Goal: Task Accomplishment & Management: Manage account settings

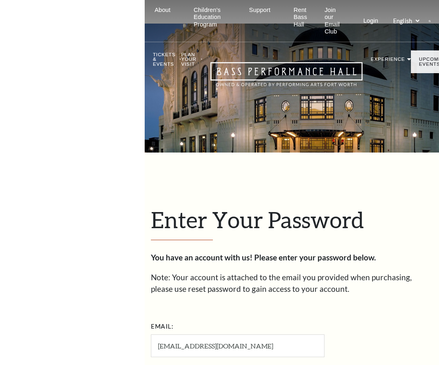
select select "nimble"
select select "US"
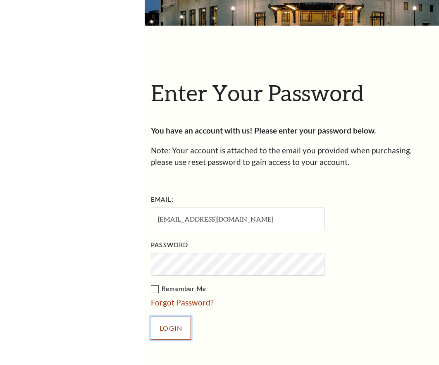
click at [177, 325] on input "Login" at bounding box center [171, 328] width 40 height 23
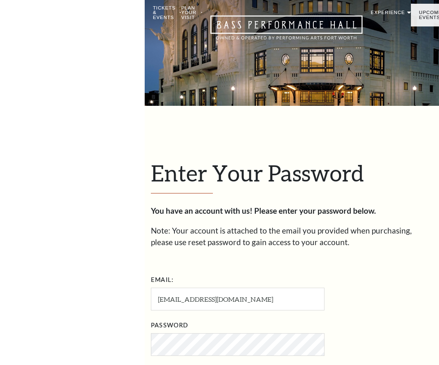
scroll to position [43, 0]
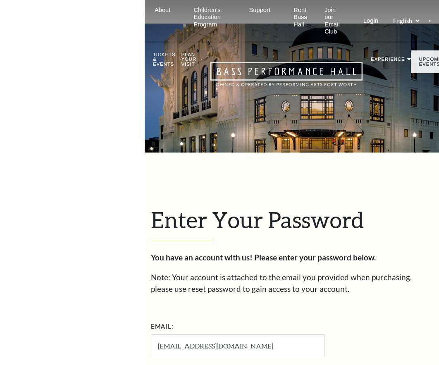
select select "nimble"
select select "US"
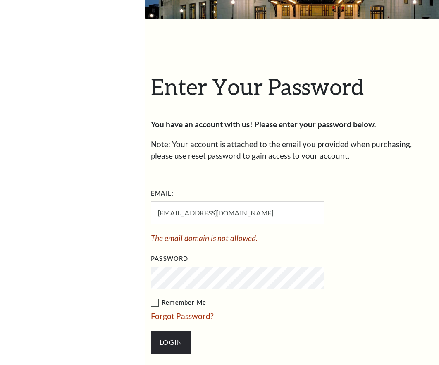
scroll to position [127, 0]
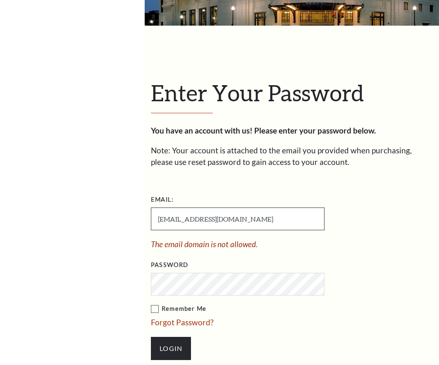
drag, startPoint x: 257, startPoint y: 209, endPoint x: 266, endPoint y: 136, distance: 73.7
click at [266, 208] on input "[EMAIL_ADDRESS][DOMAIN_NAME]" at bounding box center [238, 219] width 174 height 23
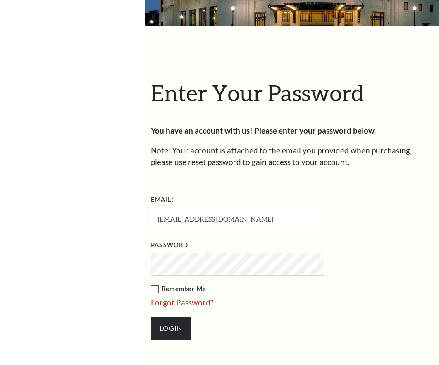
click at [276, 252] on ul "Email: antoniodehoyos@mysalestuff.com Password Remember Me Forgot Password? Log…" at bounding box center [285, 271] width 269 height 156
click at [181, 303] on link "Forgot Password?" at bounding box center [182, 303] width 63 height 10
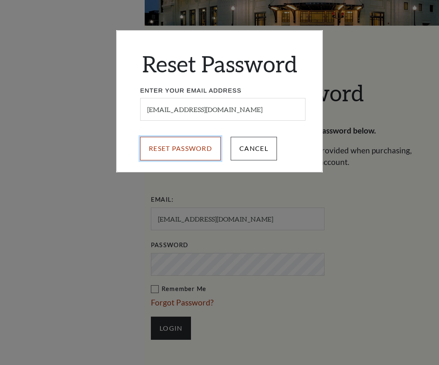
click at [188, 153] on input "Reset Password" at bounding box center [180, 148] width 81 height 23
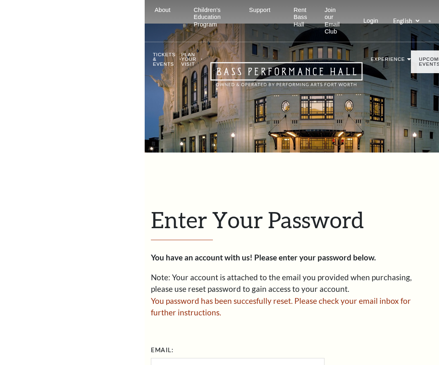
select select "nimble"
select select "US"
